Goal: Information Seeking & Learning: Learn about a topic

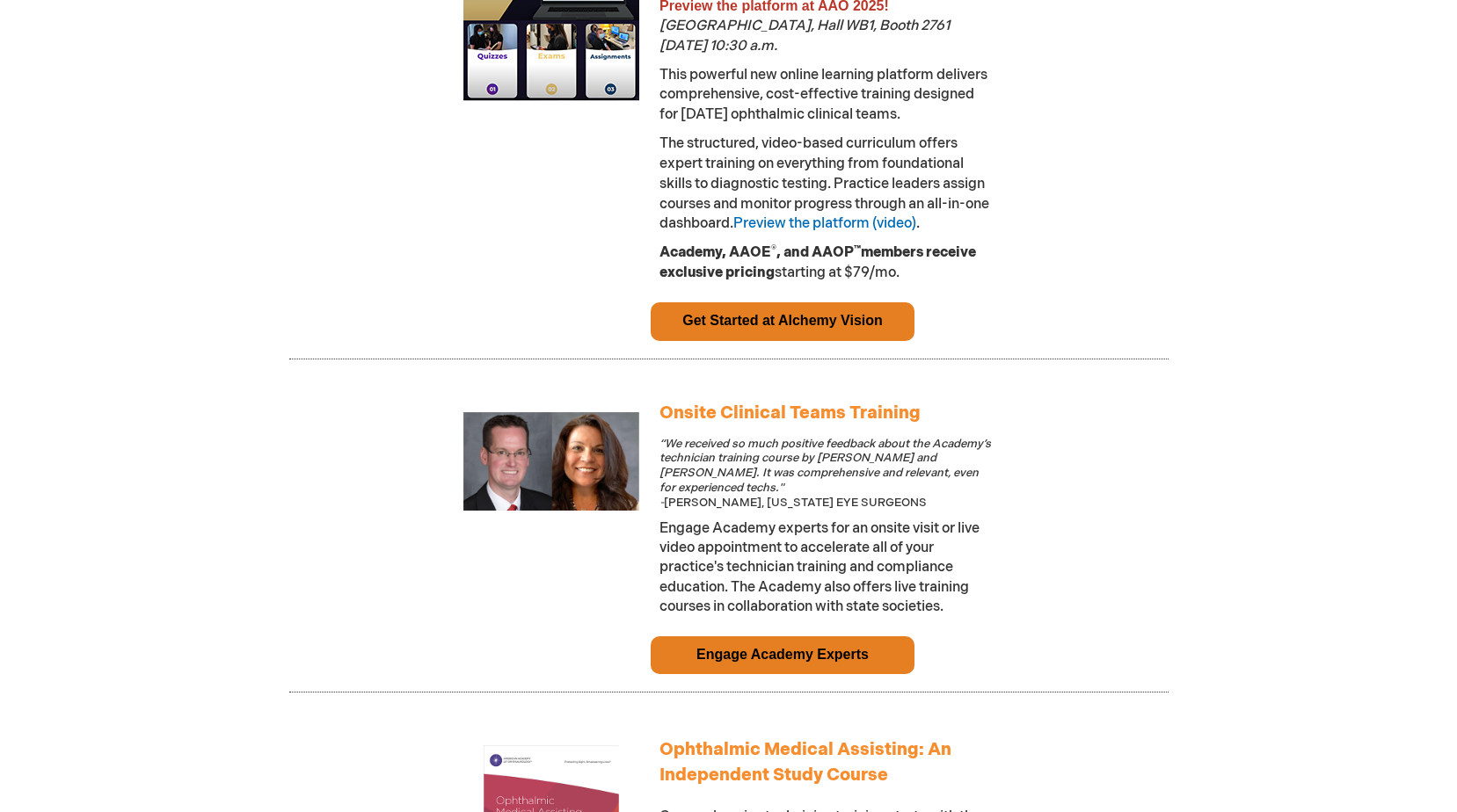
scroll to position [1406, 0]
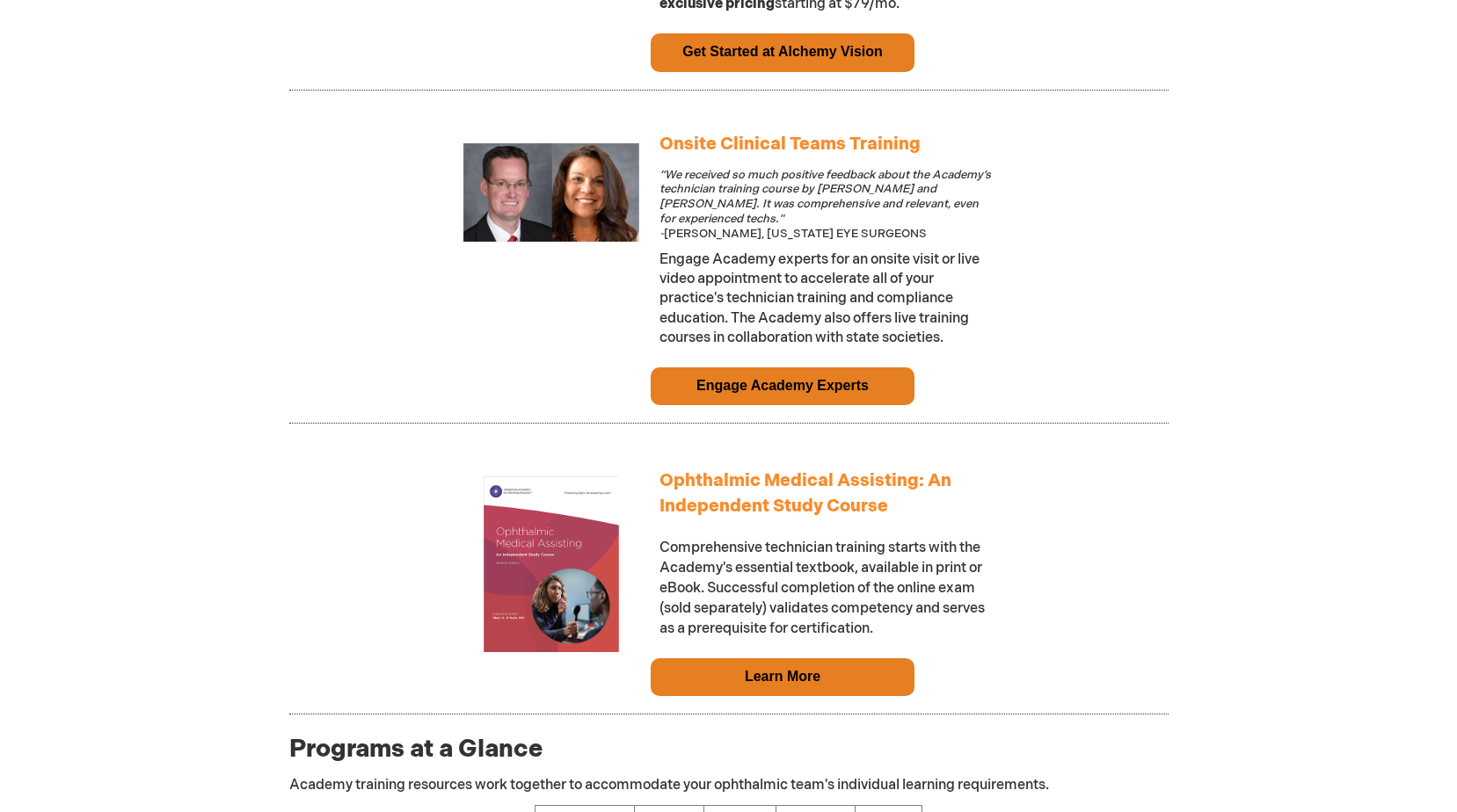
click at [754, 677] on link "Learn More" at bounding box center [782, 676] width 75 height 15
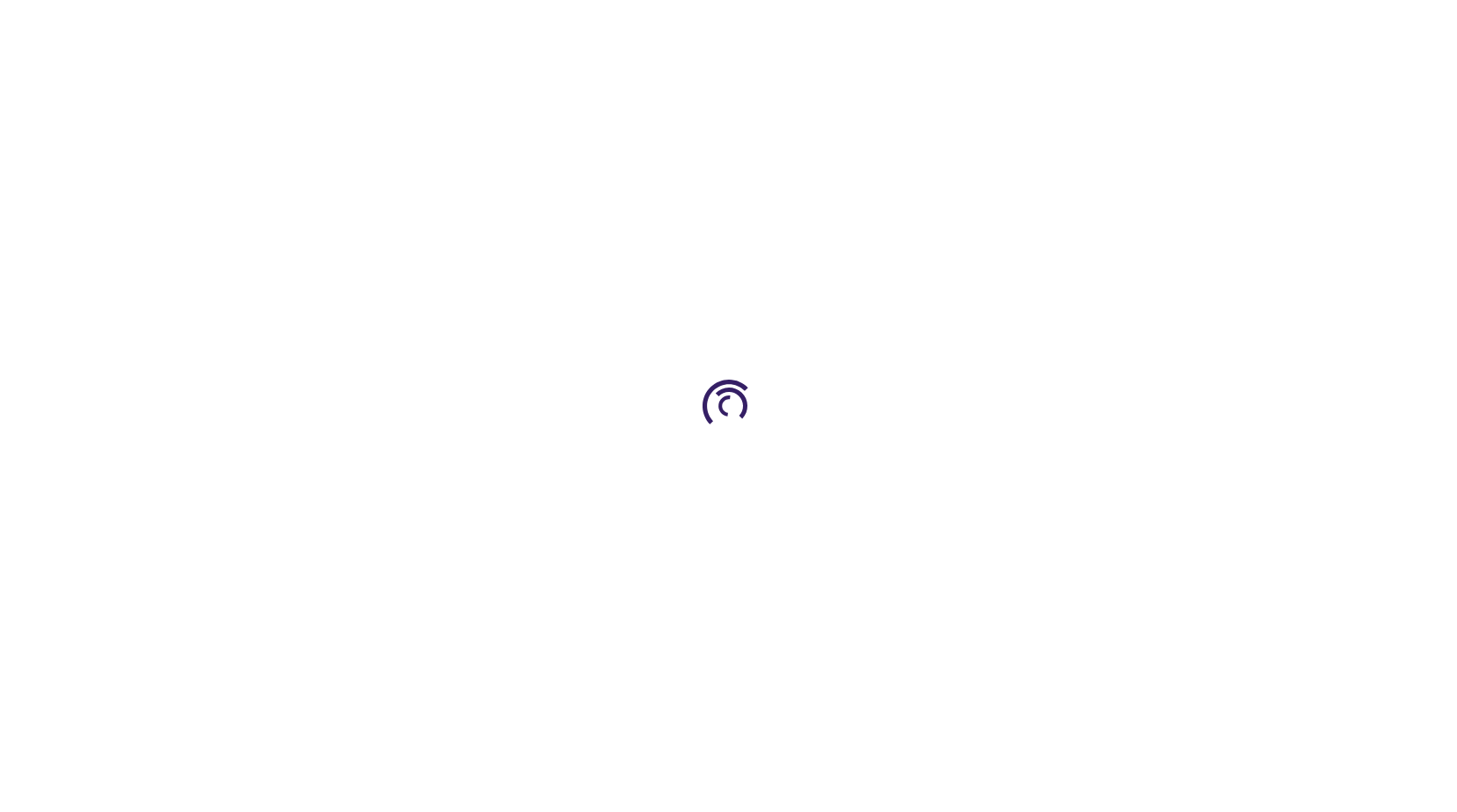
type input "0"
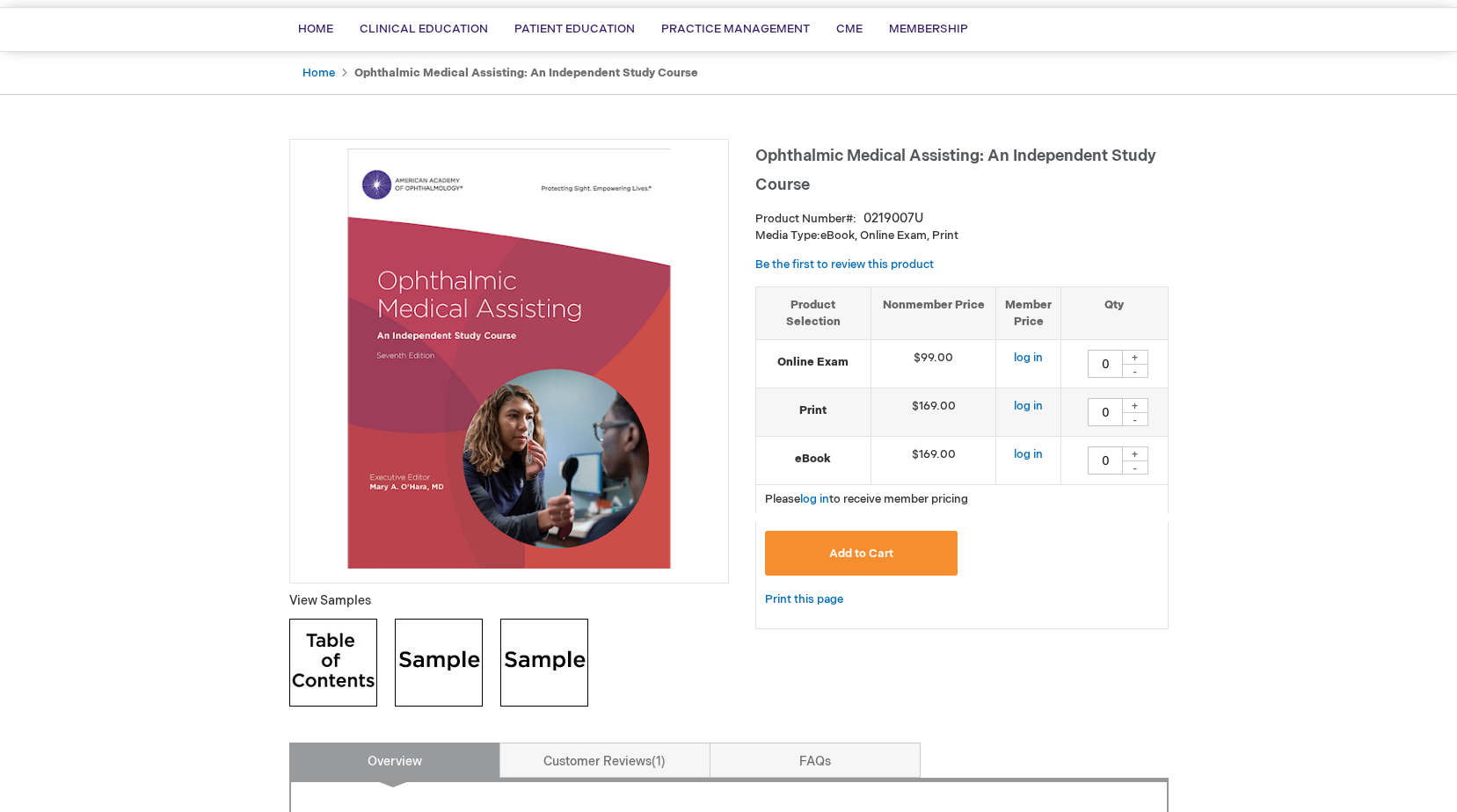
scroll to position [176, 0]
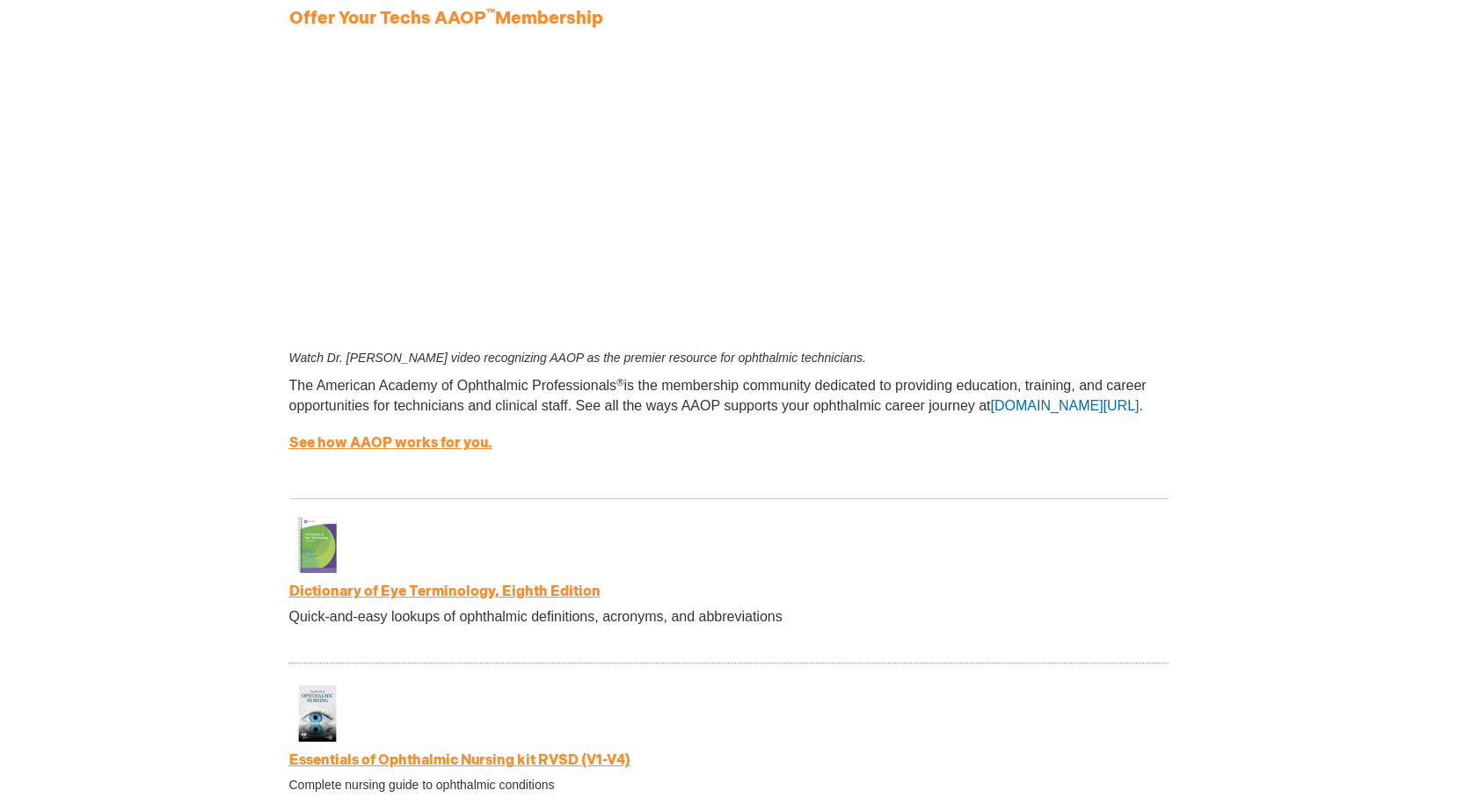
scroll to position [2430, 0]
